Goal: Task Accomplishment & Management: Use online tool/utility

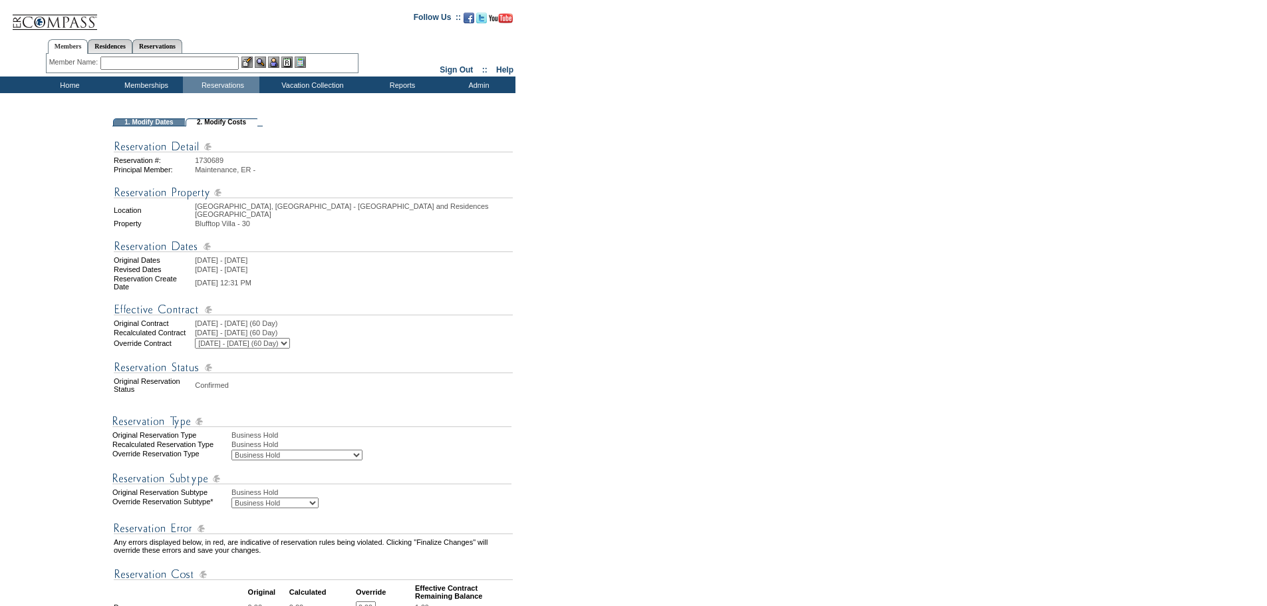
click at [319, 499] on select "Business Hold Pending Prospect Hold" at bounding box center [274, 502] width 87 height 11
select select "PropMaintBusinessHold-PendingProspHold"
click at [231, 497] on select "Business Hold Pending Prospect Hold" at bounding box center [274, 502] width 87 height 11
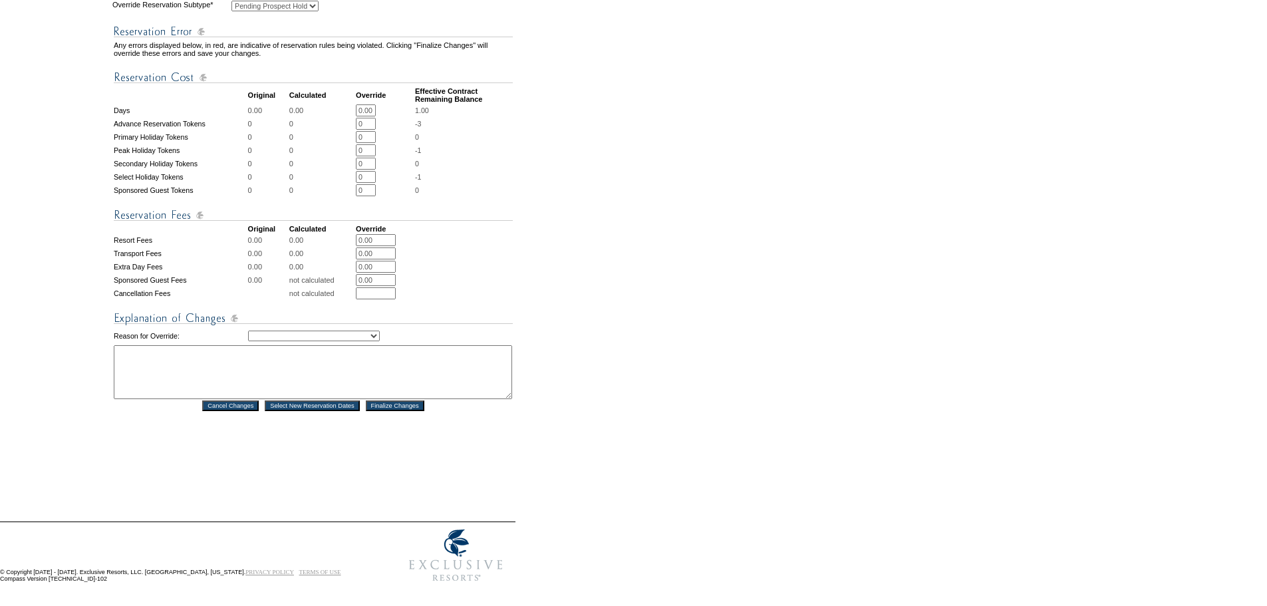
scroll to position [515, 0]
click at [380, 329] on select "Creating Continuous Stay Days Rebooked After Cancellation Editing Occupant Expe…" at bounding box center [314, 334] width 132 height 11
select select "1039"
click at [248, 329] on select "Creating Continuous Stay Days Rebooked After Cancellation Editing Occupant Expe…" at bounding box center [314, 334] width 132 height 11
click at [190, 354] on textarea at bounding box center [313, 370] width 398 height 54
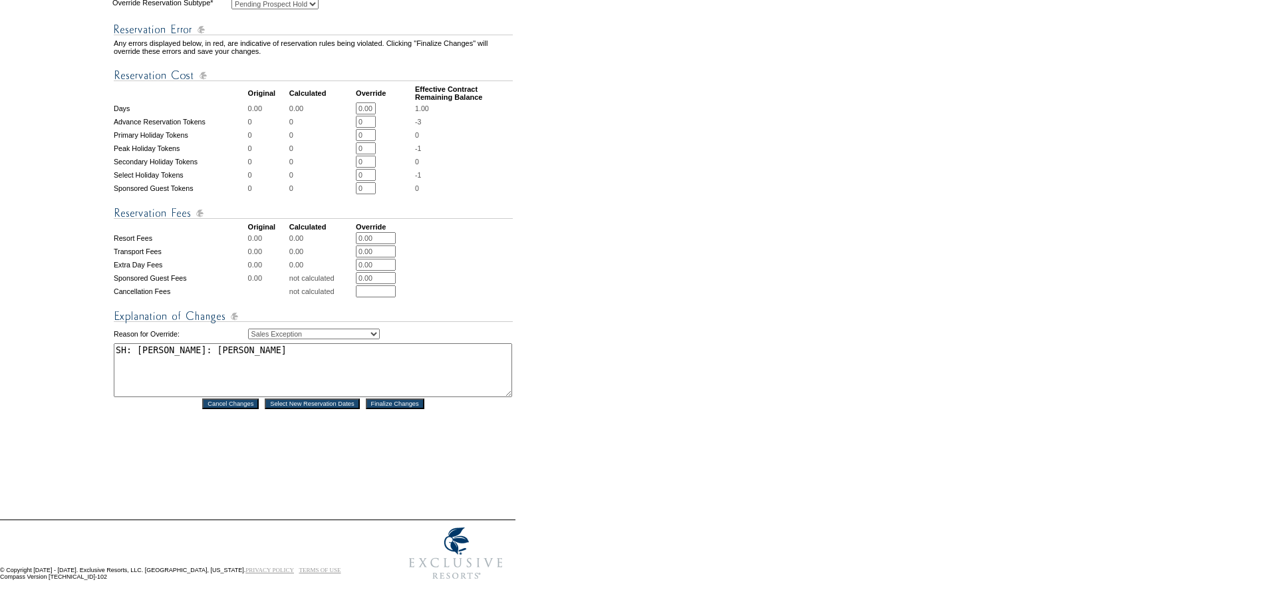
drag, startPoint x: 243, startPoint y: 343, endPoint x: 92, endPoint y: 342, distance: 151.6
click at [92, 342] on tr "1. Modify Dates 2. Modify Costs Reservation #: 1730689 Principal Member: Mainte…" at bounding box center [257, 57] width 513 height 874
type textarea "SH: [PERSON_NAME]: [PERSON_NAME]"
click at [386, 398] on input "Finalize Changes" at bounding box center [395, 403] width 59 height 11
